Goal: Check status: Check status

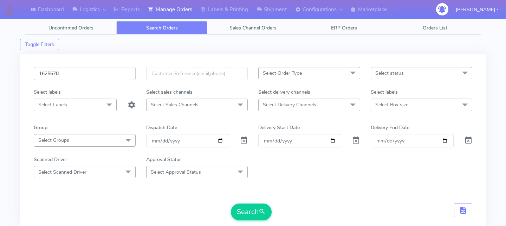
click at [96, 72] on input "1625678" at bounding box center [85, 73] width 102 height 13
paste input "1627065"
click at [254, 213] on button "Search" at bounding box center [251, 212] width 41 height 17
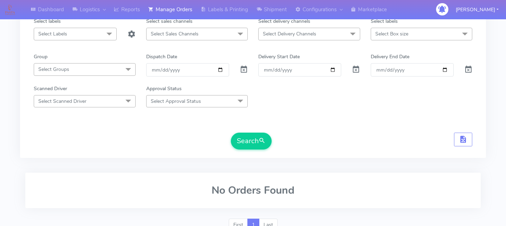
scroll to position [43, 0]
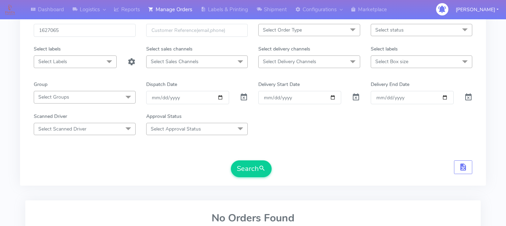
click at [463, 145] on form "1627065 Select Order Type Select All MEALS ATAVI One Off Pasta Club Gift Kit Ev…" at bounding box center [253, 100] width 438 height 153
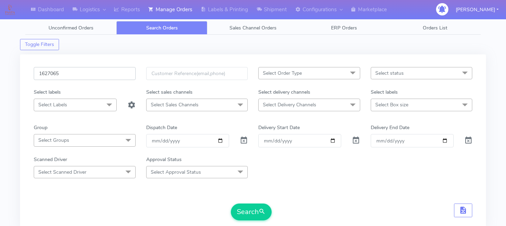
click at [100, 78] on input "1627065" at bounding box center [85, 73] width 102 height 13
type input "162706"
paste input "1621983"
type input "1621983"
click at [250, 209] on button "Search" at bounding box center [251, 212] width 41 height 17
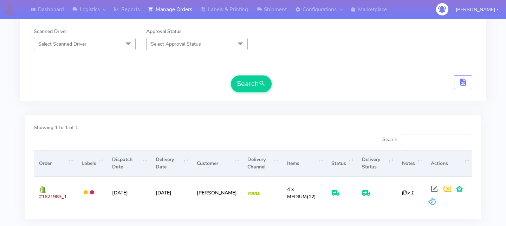
scroll to position [151, 0]
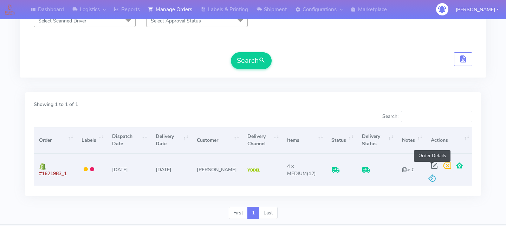
click at [432, 165] on span at bounding box center [434, 167] width 13 height 7
select select "5"
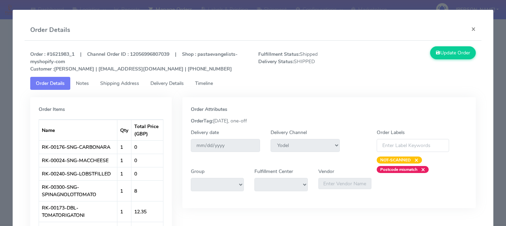
click at [177, 87] on link "Delivery Details" at bounding box center [167, 83] width 45 height 13
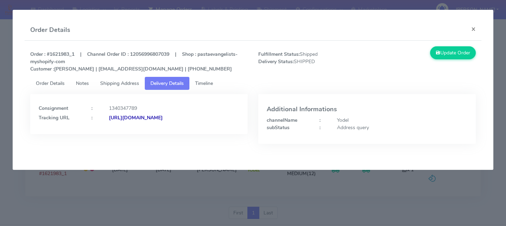
click at [203, 84] on span "Timeline" at bounding box center [204, 83] width 18 height 7
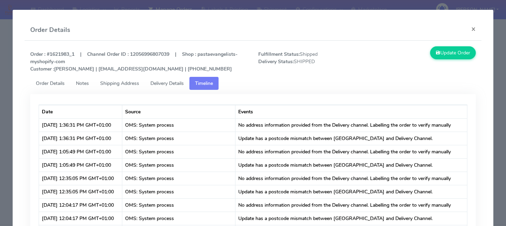
click at [178, 85] on span "Delivery Details" at bounding box center [166, 83] width 33 height 7
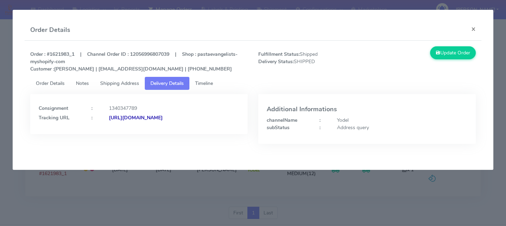
click at [305, 186] on modal-container "Order Details × Order : #1621983_1 | Channel Order ID : 12056996807039 | Shop :…" at bounding box center [253, 113] width 506 height 226
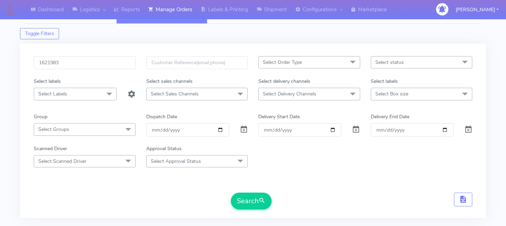
scroll to position [0, 0]
